Goal: Browse casually

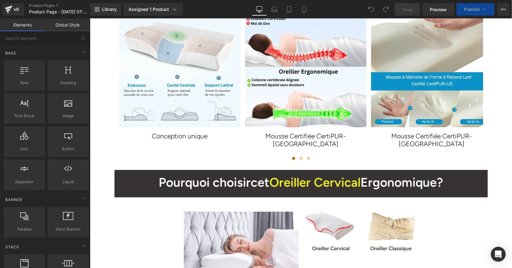
click at [300, 155] on button at bounding box center [300, 158] width 7 height 6
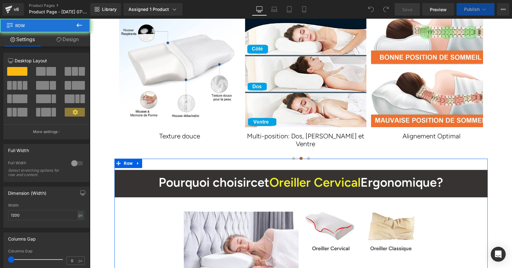
click at [297, 158] on div at bounding box center [301, 159] width 374 height 2
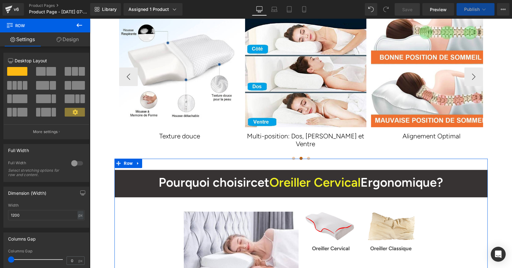
click at [307, 158] on div at bounding box center [301, 159] width 374 height 2
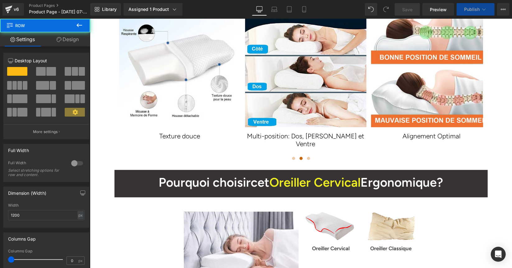
click at [307, 156] on span at bounding box center [308, 157] width 3 height 3
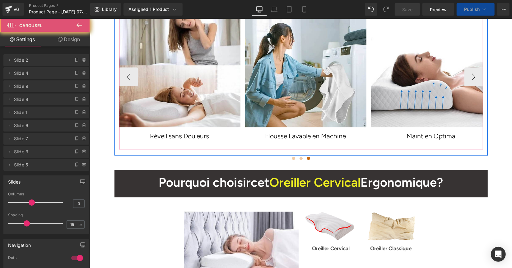
click at [307, 156] on span at bounding box center [308, 157] width 3 height 3
